Goal: Information Seeking & Learning: Learn about a topic

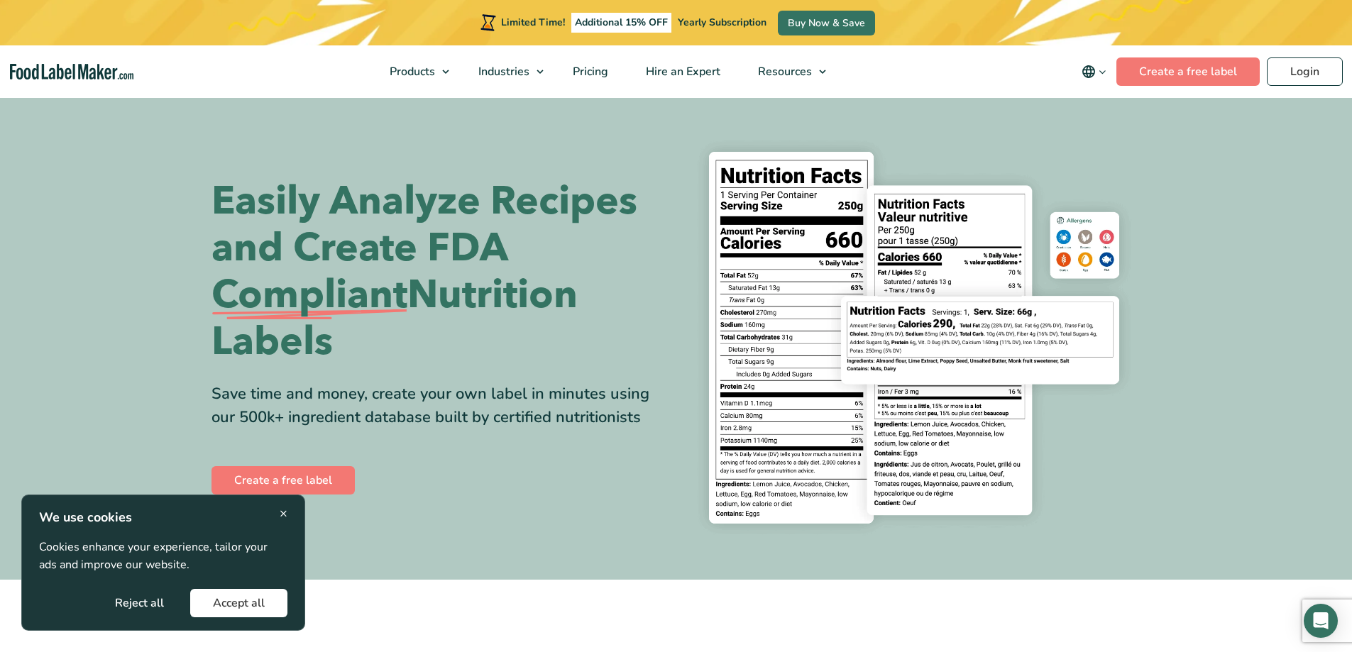
click at [1023, 146] on img at bounding box center [914, 338] width 454 height 416
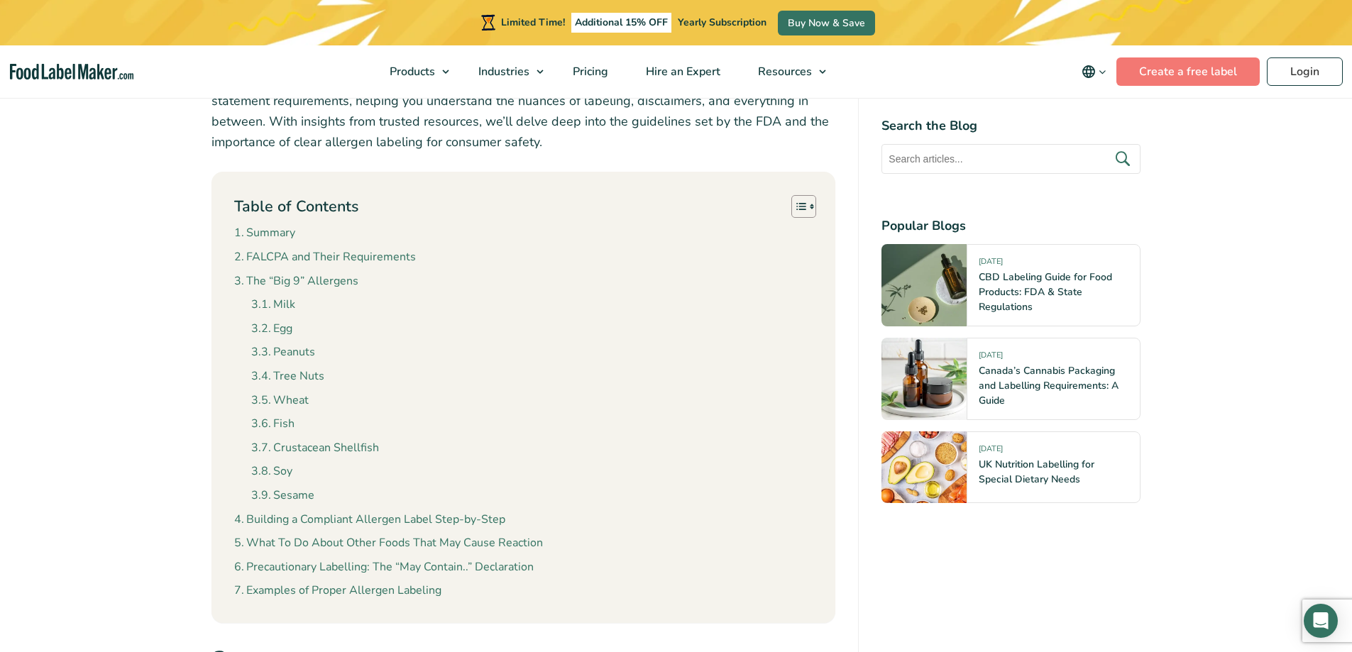
scroll to position [639, 0]
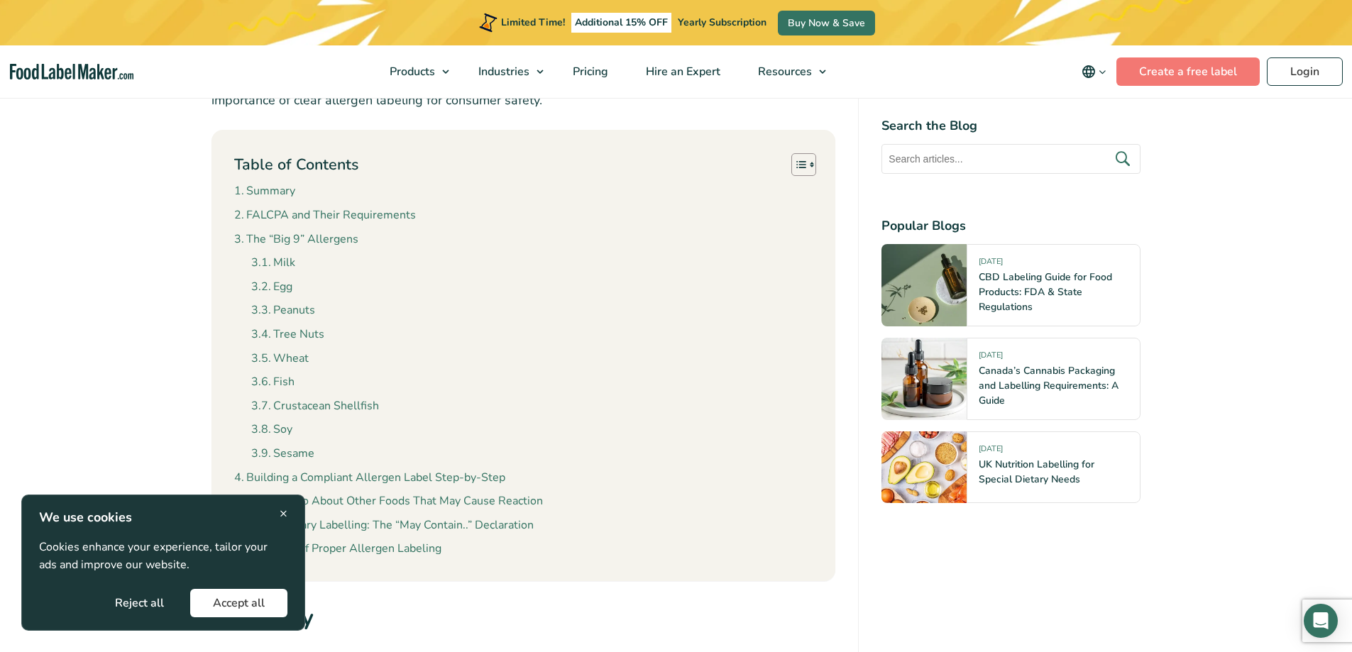
click at [251, 600] on button "Accept all" at bounding box center [238, 603] width 97 height 28
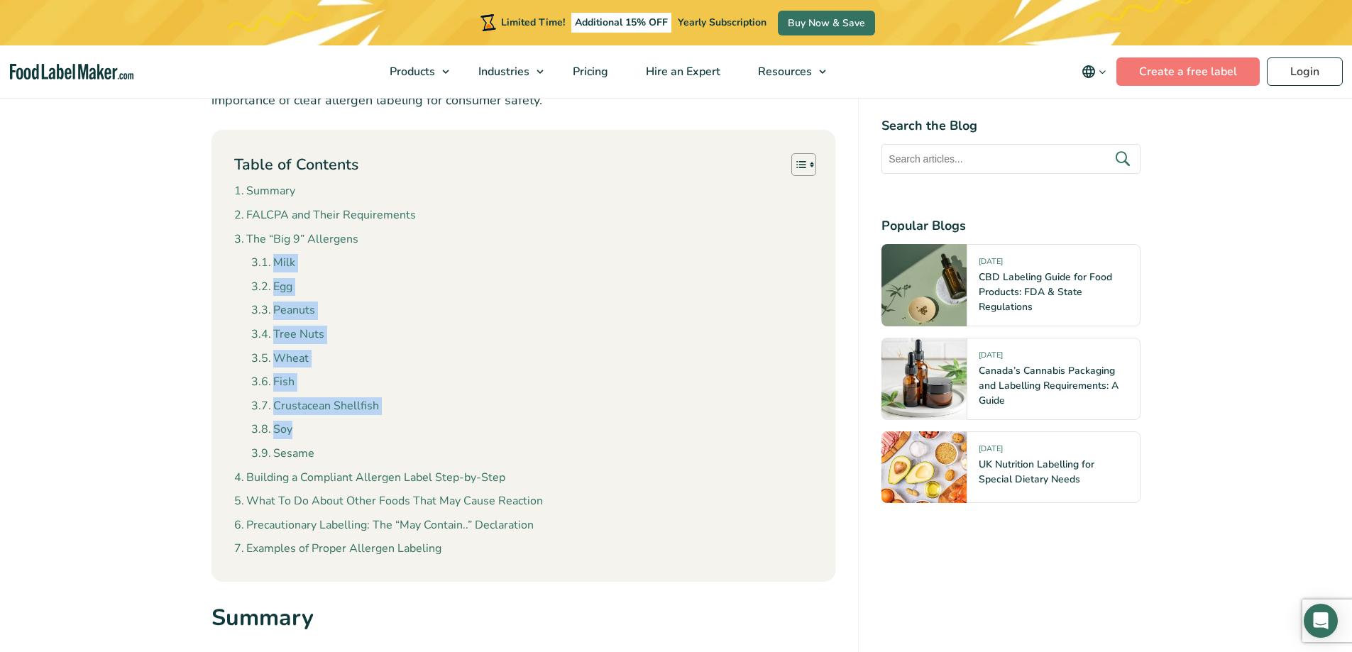
drag, startPoint x: 244, startPoint y: 255, endPoint x: 317, endPoint y: 437, distance: 196.5
click at [317, 437] on li "The “Big 9” Allergens Milk Egg Peanuts Tree Nuts Wheat Fish Crustacean Shellfis…" at bounding box center [523, 347] width 579 height 233
drag, startPoint x: 443, startPoint y: 360, endPoint x: 391, endPoint y: 310, distance: 71.8
click at [444, 360] on li "Wheat" at bounding box center [532, 359] width 562 height 18
click at [268, 263] on link "Milk" at bounding box center [273, 263] width 44 height 18
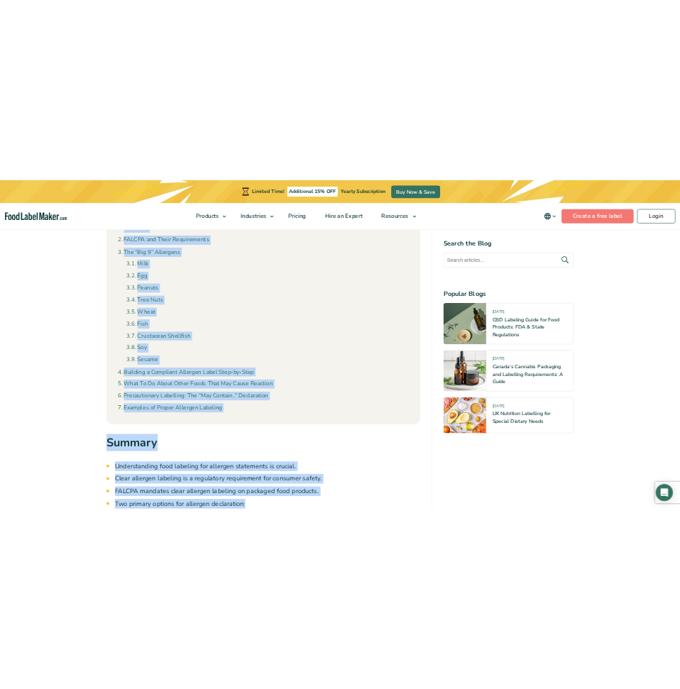
scroll to position [769, 0]
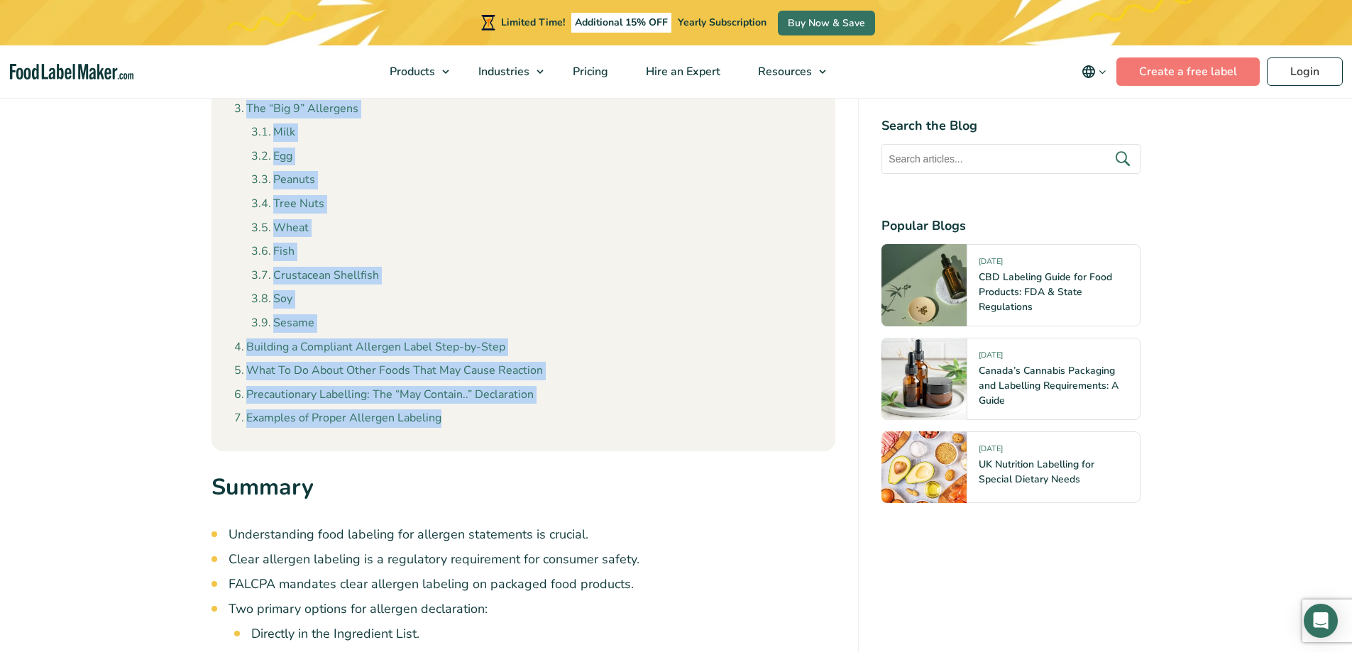
drag, startPoint x: 198, startPoint y: 313, endPoint x: 568, endPoint y: 416, distance: 383.8
copy div "Table of Contents Toggle Summary FALCPA and Their Requirements The “Big 9” Alle…"
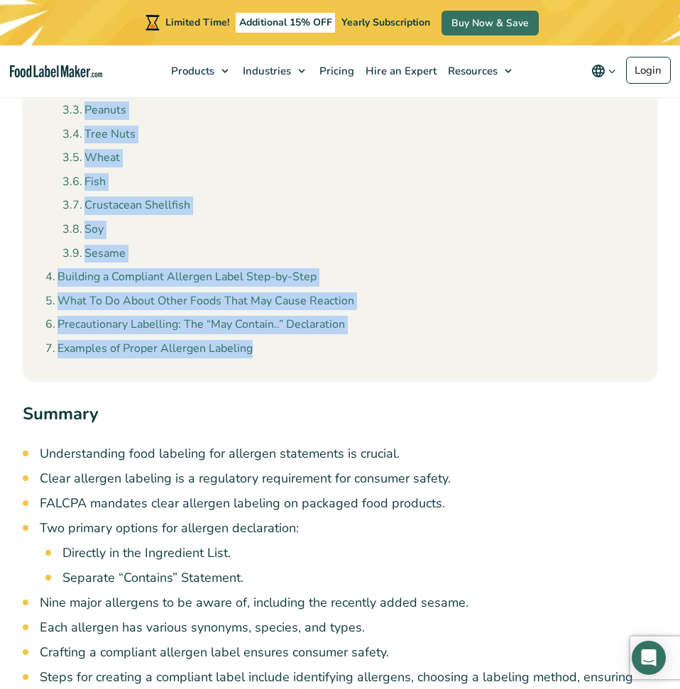
click at [442, 199] on li "Crustacean Shellfish" at bounding box center [348, 206] width 572 height 18
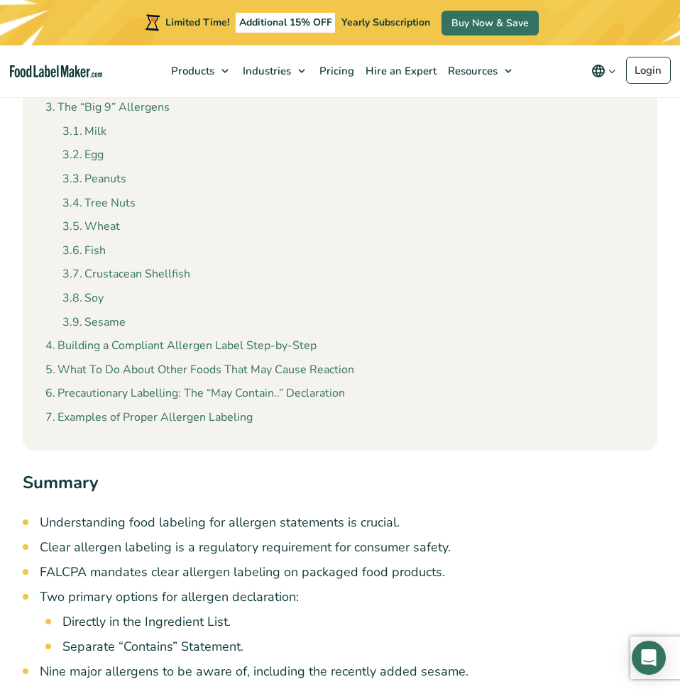
scroll to position [556, 0]
